Goal: Information Seeking & Learning: Learn about a topic

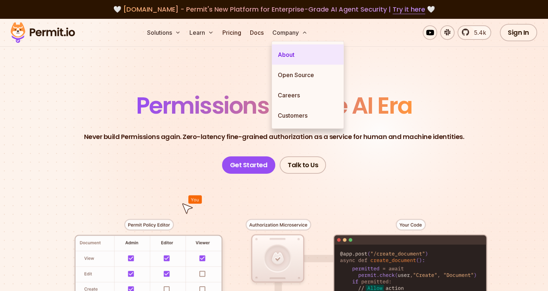
click at [288, 54] on link "About" at bounding box center [308, 55] width 72 height 20
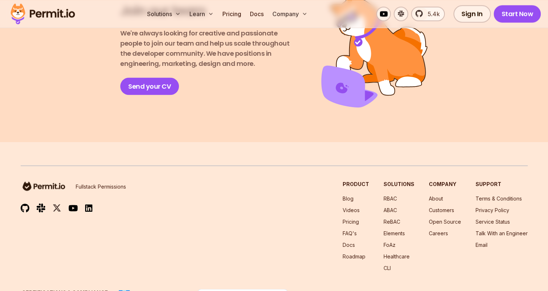
scroll to position [1331, 0]
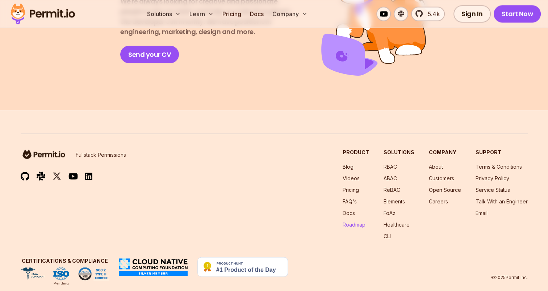
click at [353, 221] on link "Roadmap" at bounding box center [354, 224] width 23 height 6
click at [437, 163] on link "About" at bounding box center [436, 166] width 14 height 6
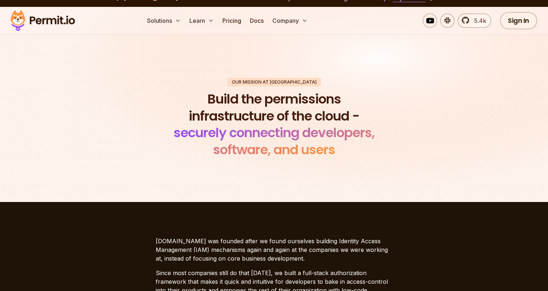
scroll to position [0, 0]
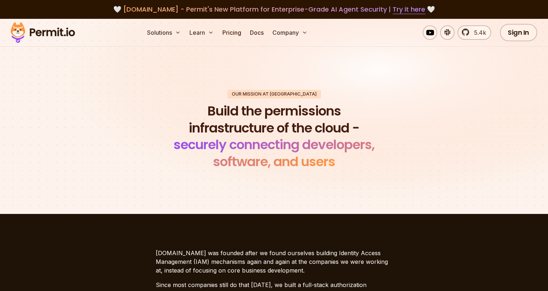
click at [122, 77] on section "Our mission at Permit Build the permissions infrastructure of the cloud - secur…" at bounding box center [274, 130] width 548 height 168
click at [413, 147] on div "Our mission at Permit Build the permissions infrastructure of the cloud - secur…" at bounding box center [274, 130] width 507 height 81
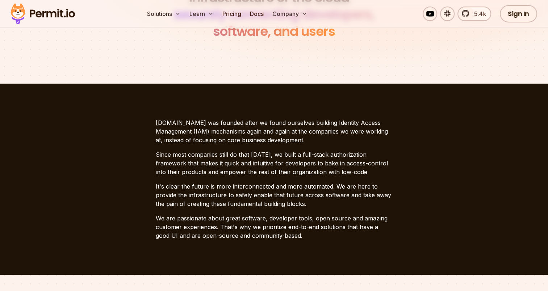
scroll to position [145, 0]
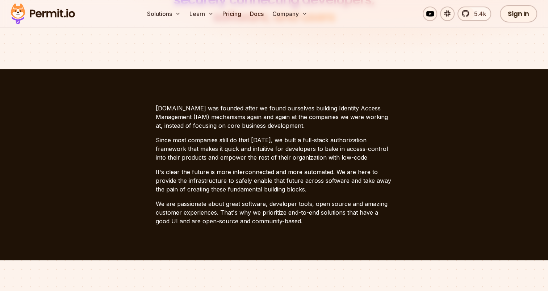
click at [375, 17] on div "Solutions Learn Pricing Docs Company 5.4k Sign In Start Now" at bounding box center [274, 14] width 548 height 28
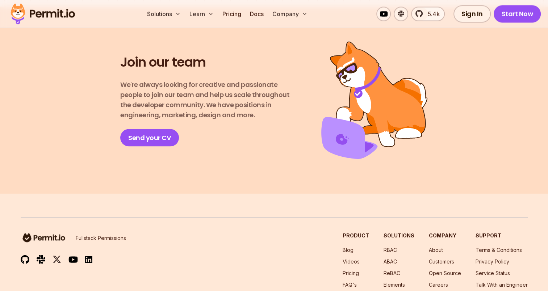
scroll to position [1331, 0]
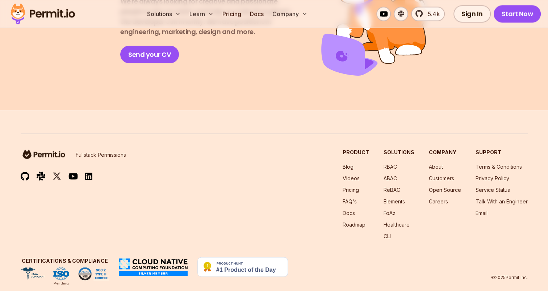
click at [68, 213] on div "Fullstack Permissions Product Blog Videos Pricing FAQ's Docs Roadmap Solutions …" at bounding box center [274, 193] width 507 height 91
click at [62, 267] on img at bounding box center [61, 273] width 16 height 13
